Goal: Task Accomplishment & Management: Manage account settings

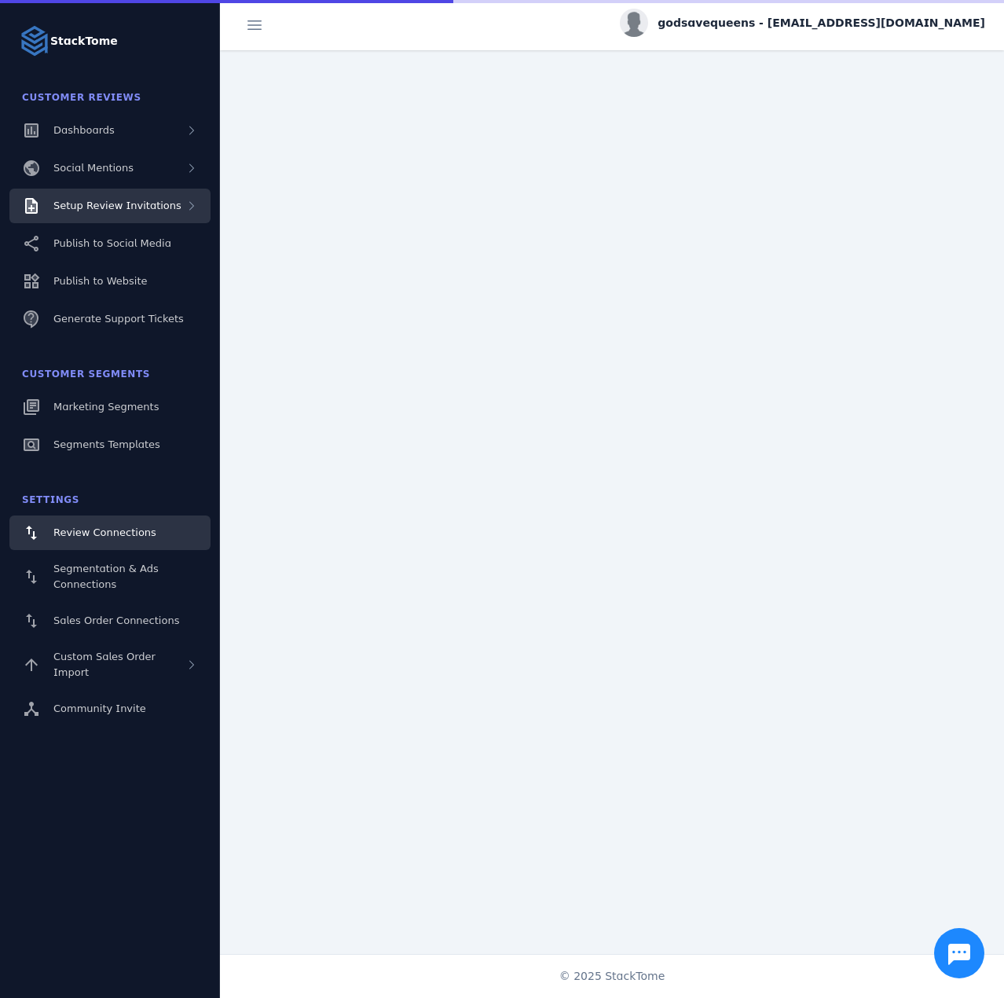
click at [165, 205] on span "Setup Review Invitations" at bounding box center [117, 206] width 128 height 12
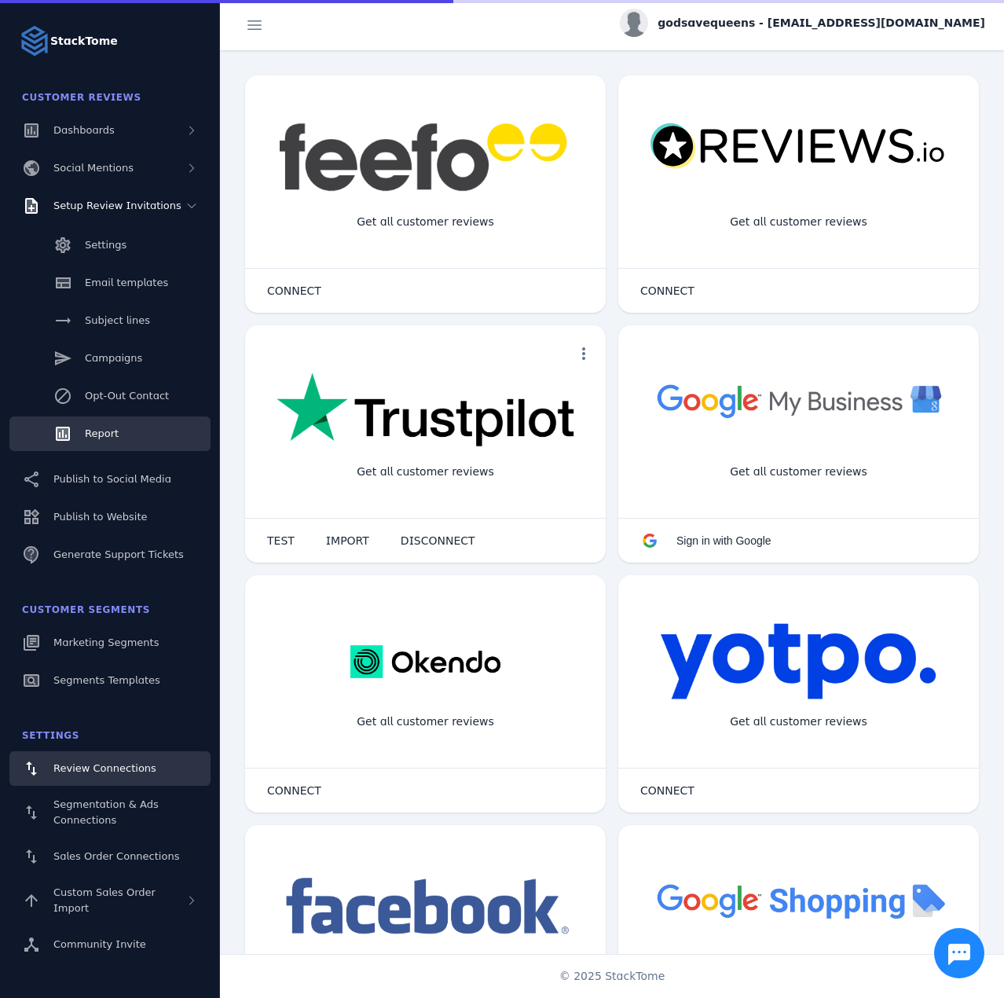
click at [100, 426] on div "Report" at bounding box center [102, 434] width 34 height 16
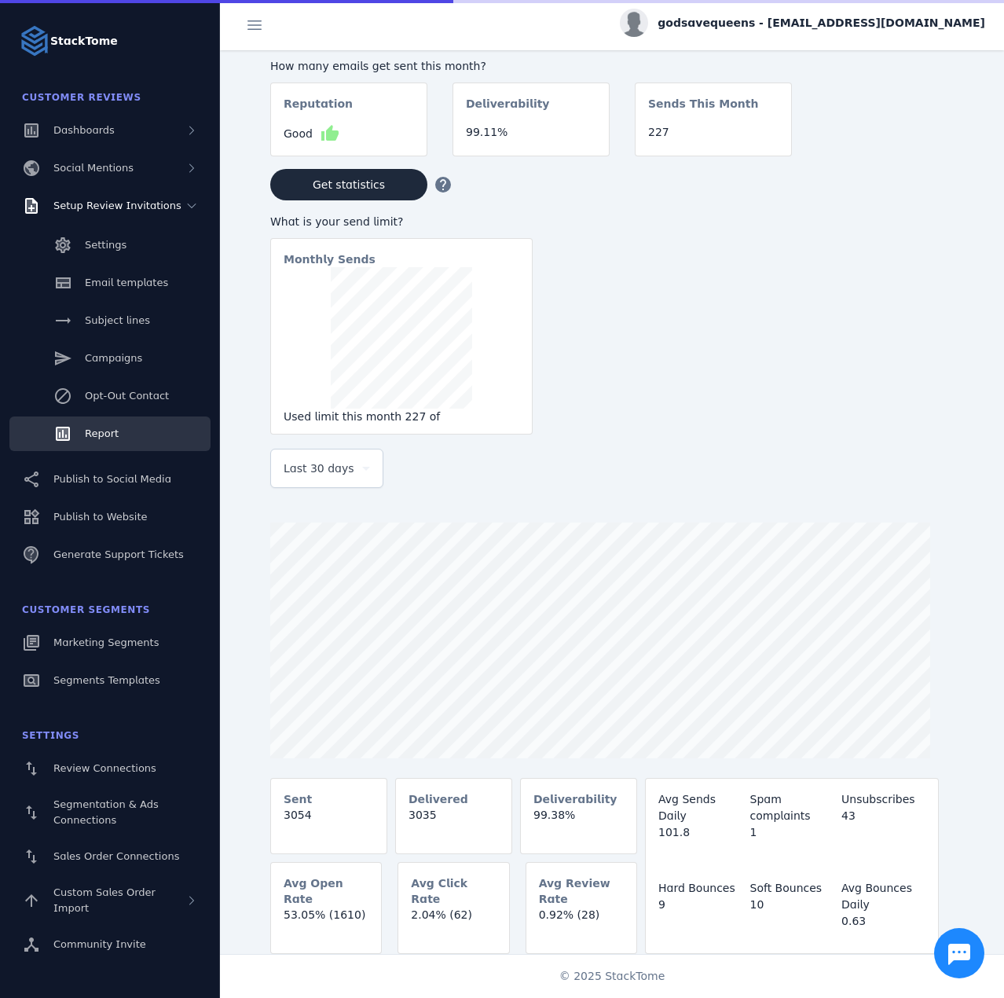
click at [349, 478] on div "Last 30 days" at bounding box center [320, 468] width 72 height 19
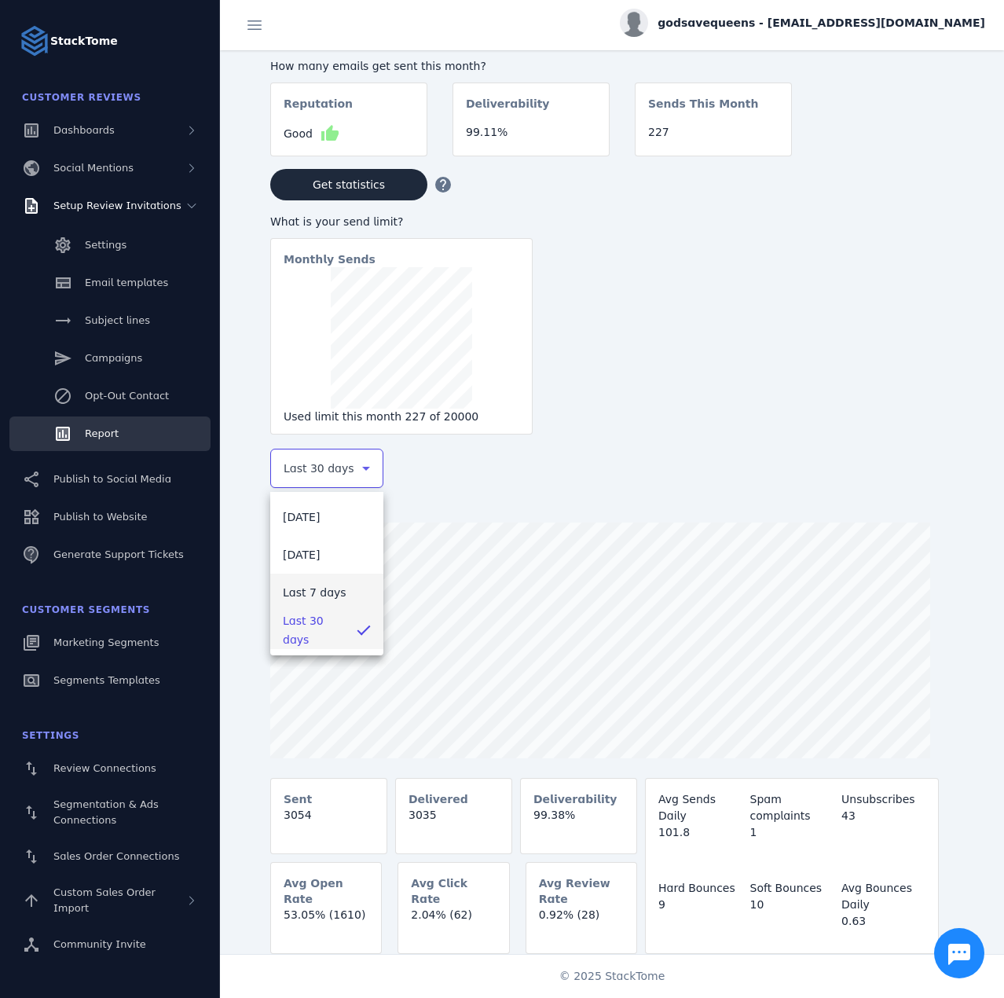
click at [310, 583] on span "Last 7 days" at bounding box center [315, 592] width 64 height 19
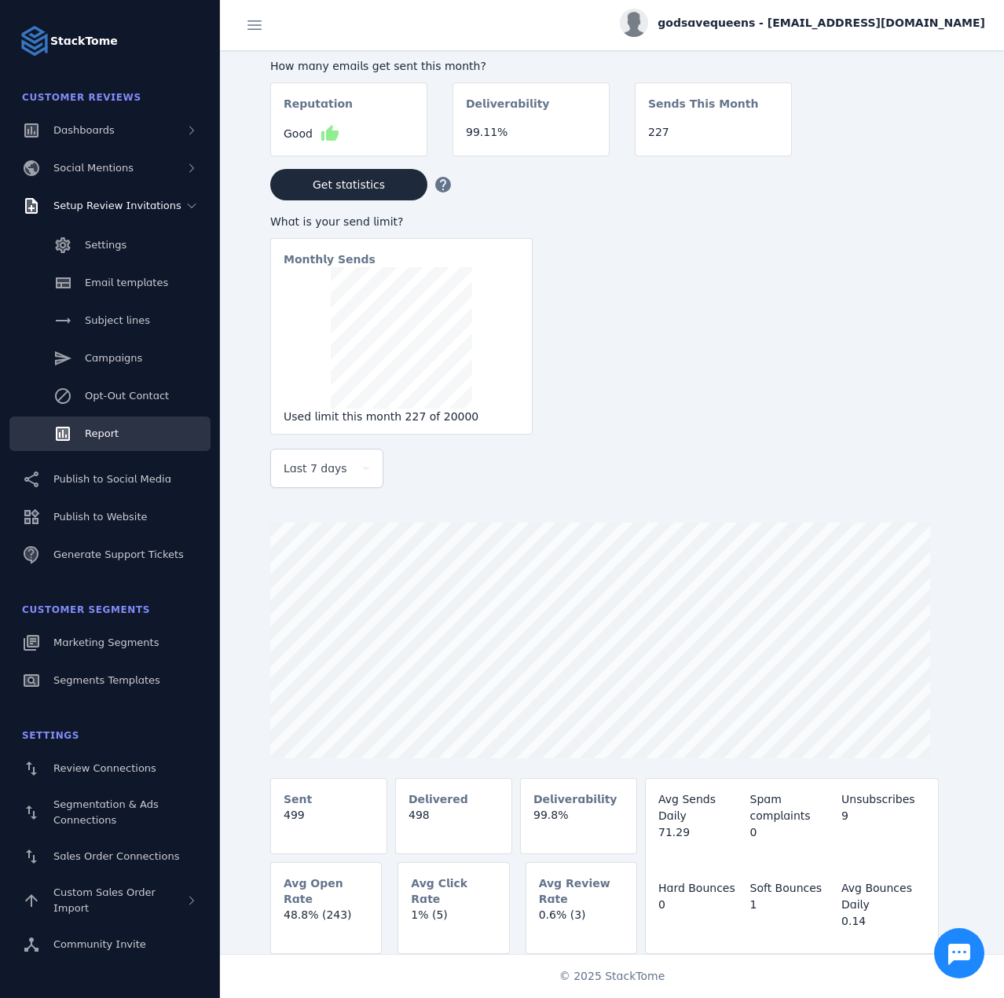
click at [894, 12] on div "godsavequeens - cs_gsqus@stacktome.com" at bounding box center [802, 23] width 365 height 28
click at [922, 153] on span "Sign out" at bounding box center [936, 151] width 46 height 19
